Goal: Task Accomplishment & Management: Manage account settings

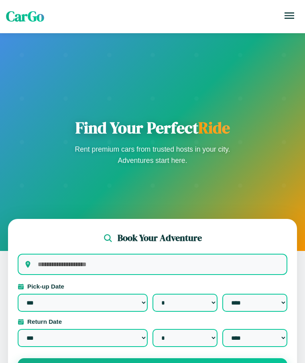
select select "*"
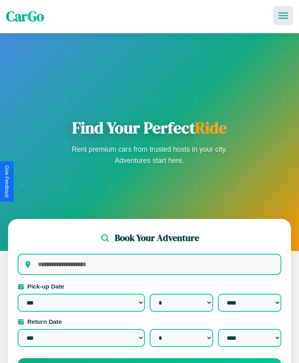
click at [283, 16] on icon at bounding box center [283, 15] width 10 height 6
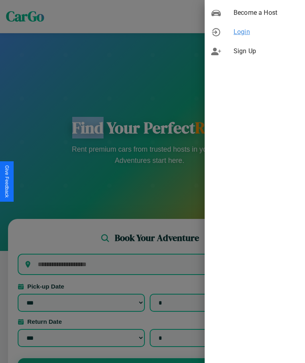
click at [254, 32] on span "Login" at bounding box center [265, 32] width 65 height 10
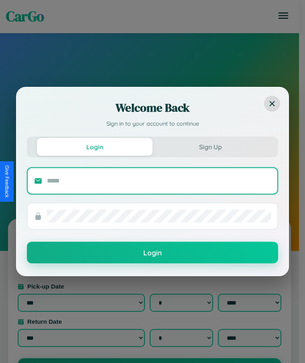
click at [159, 181] on input "text" at bounding box center [159, 181] width 224 height 13
type input "**********"
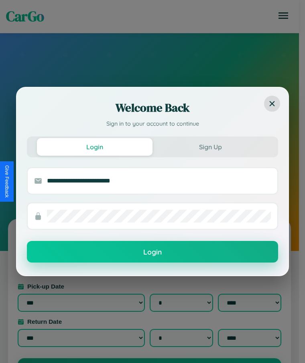
click at [152, 252] on button "Login" at bounding box center [152, 252] width 251 height 22
